Goal: Task Accomplishment & Management: Complete application form

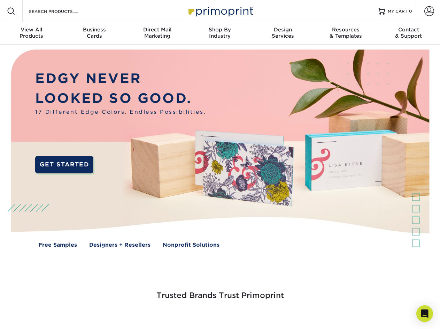
click at [0, 0] on div "OR" at bounding box center [0, 0] width 0 height 0
click at [0, 0] on input "Resources Menu" at bounding box center [0, 0] width 0 height 0
checkbox input "true"
click at [418, 0] on span "Account" at bounding box center [418, 0] width 0 height 0
click at [0, 0] on span "SIGN IN" at bounding box center [0, 0] width 0 height 0
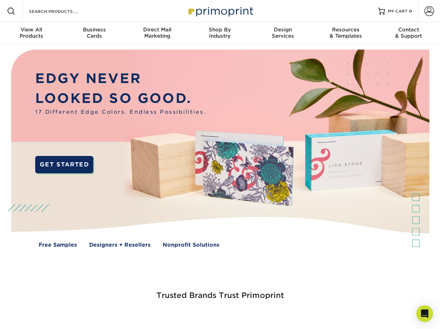
click at [0, 0] on span "CREATE AN ACCOUNT" at bounding box center [0, 0] width 0 height 0
click at [0, 0] on div at bounding box center [0, 0] width 0 height 0
